Goal: Task Accomplishment & Management: Manage account settings

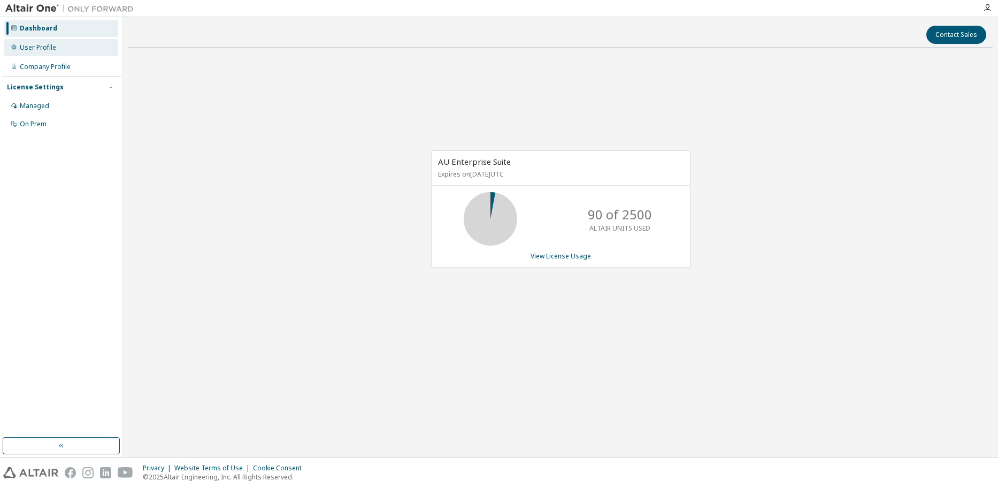
click at [71, 43] on div "User Profile" at bounding box center [61, 47] width 114 height 17
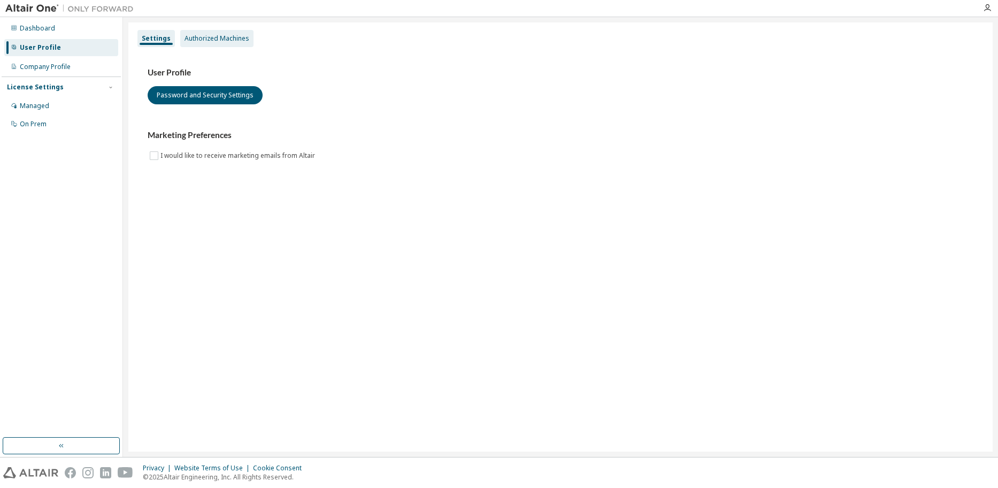
click at [233, 36] on div "Authorized Machines" at bounding box center [217, 38] width 65 height 9
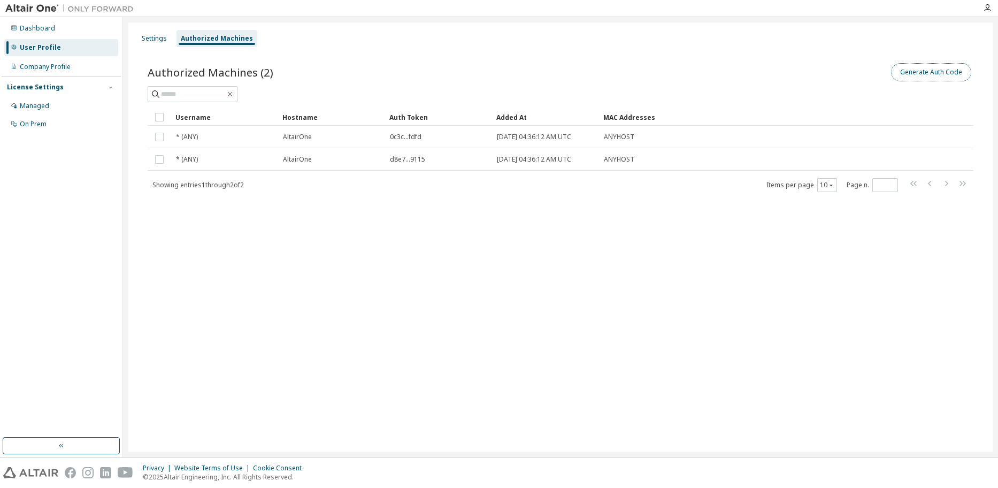
click at [936, 71] on button "Generate Auth Code" at bounding box center [931, 72] width 80 height 18
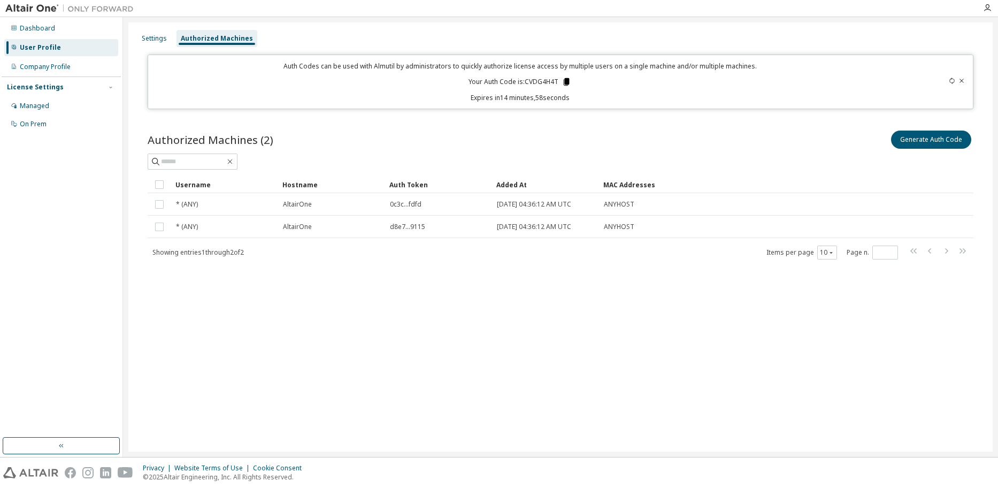
click at [565, 79] on icon at bounding box center [567, 81] width 6 height 7
click at [568, 83] on icon at bounding box center [567, 81] width 6 height 7
